Goal: Information Seeking & Learning: Learn about a topic

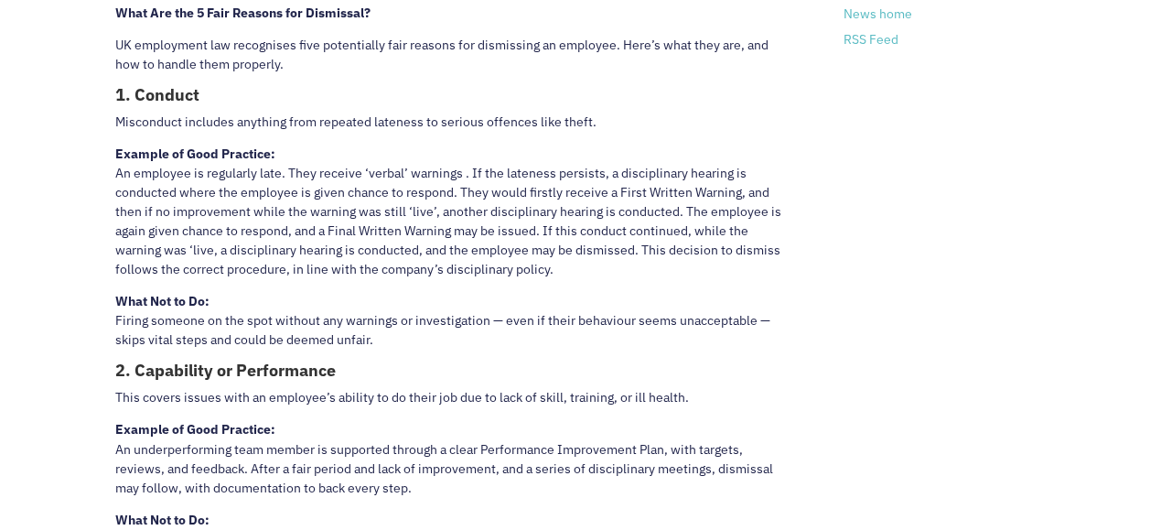
scroll to position [1373, 0]
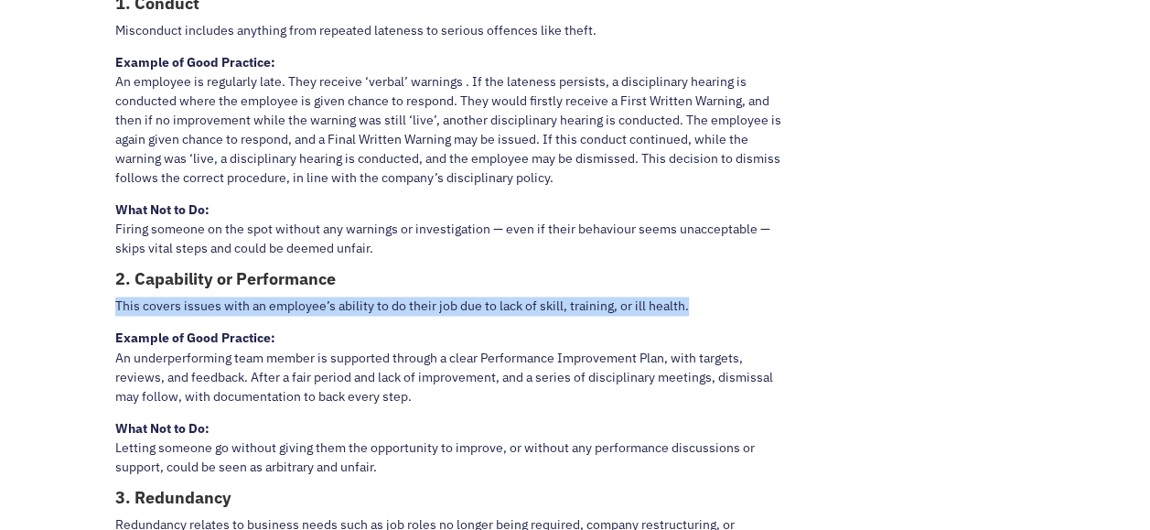
drag, startPoint x: 113, startPoint y: 304, endPoint x: 836, endPoint y: 320, distance: 724.1
copy p "This covers issues with an employee’s ability to do their job due to lack of sk…"
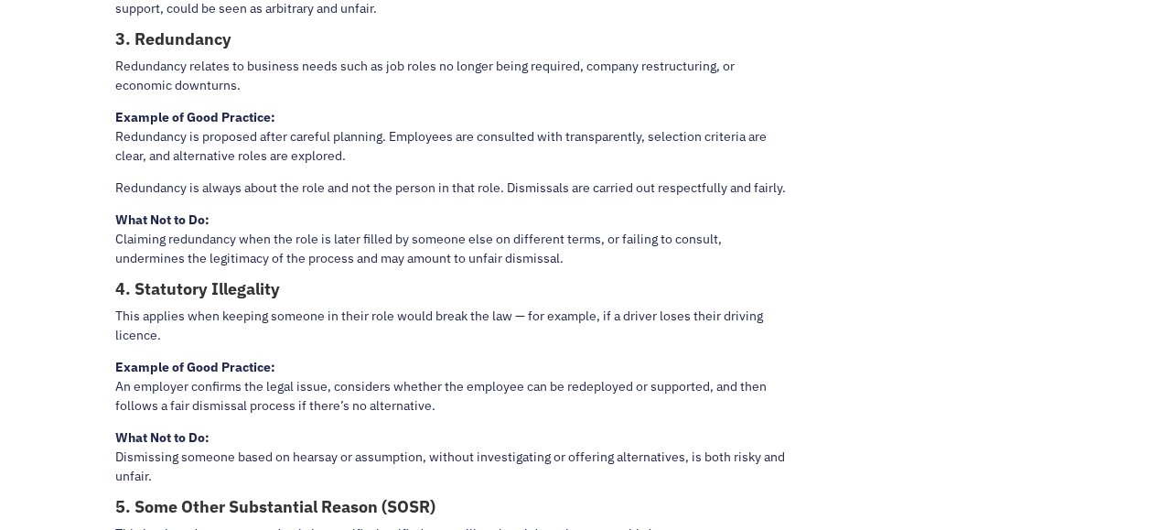
scroll to position [2013, 0]
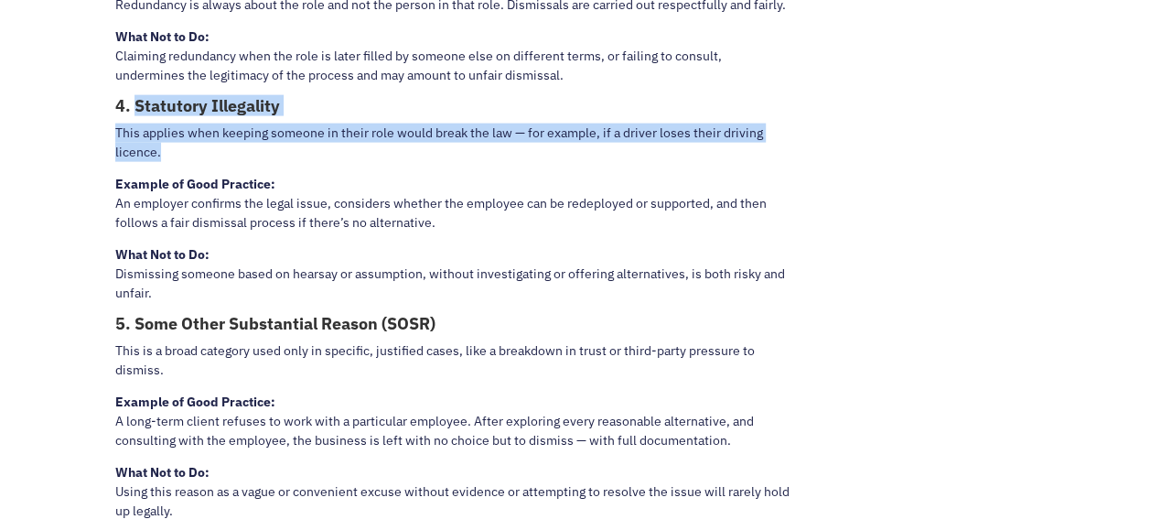
drag, startPoint x: 147, startPoint y: 102, endPoint x: 227, endPoint y: 147, distance: 91.4
copy div "Statutory Illegality This applies when keeping someone in their role would brea…"
click at [269, 150] on p "This applies when keeping someone in their role would break the law — for examp…" at bounding box center [453, 149] width 677 height 51
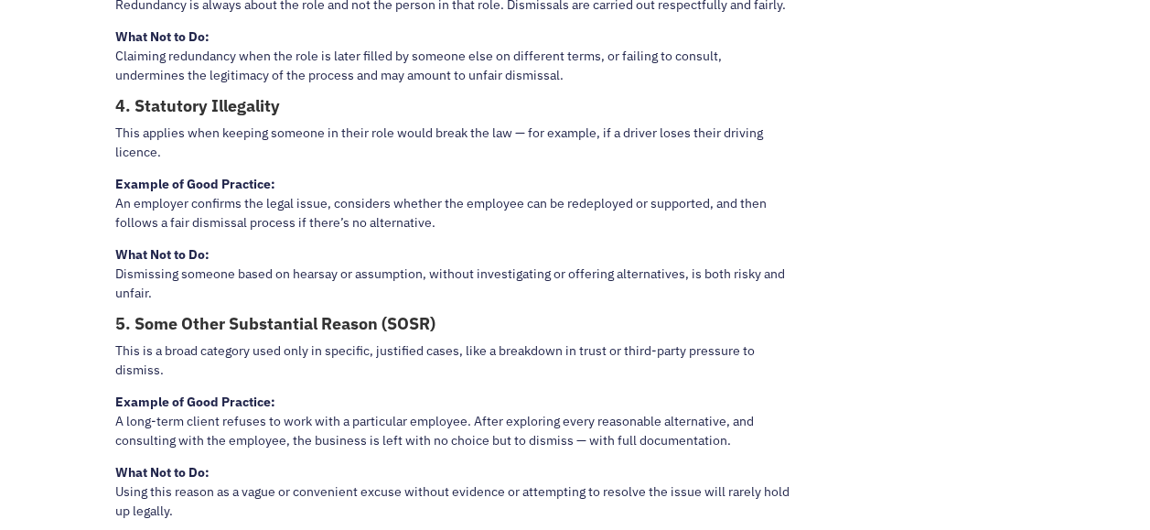
click at [644, 181] on p "Example of Good Practice: An employer confirms the legal issue, considers wheth…" at bounding box center [453, 210] width 677 height 70
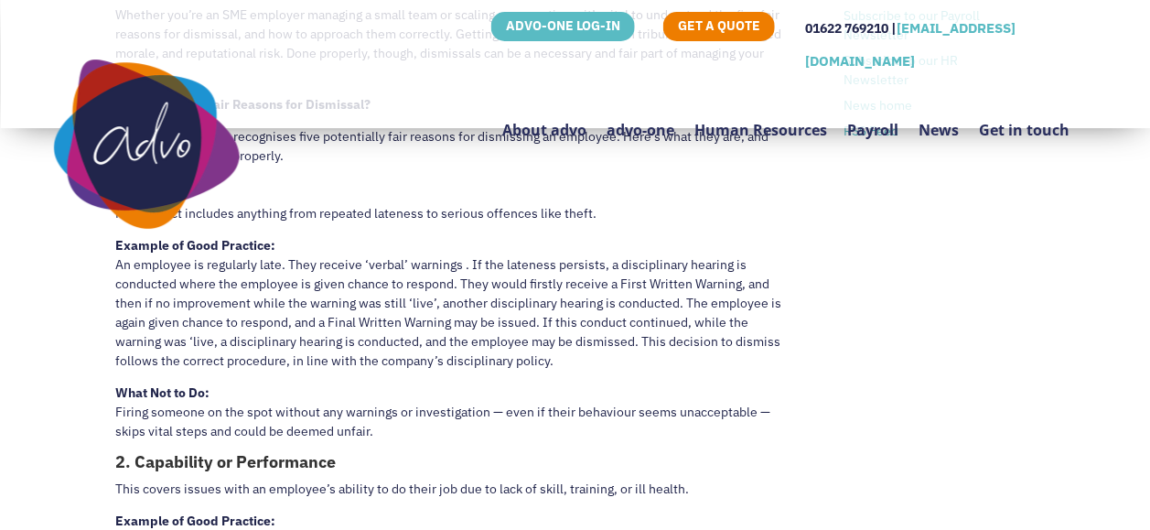
scroll to position [1098, 0]
